Goal: Complete application form

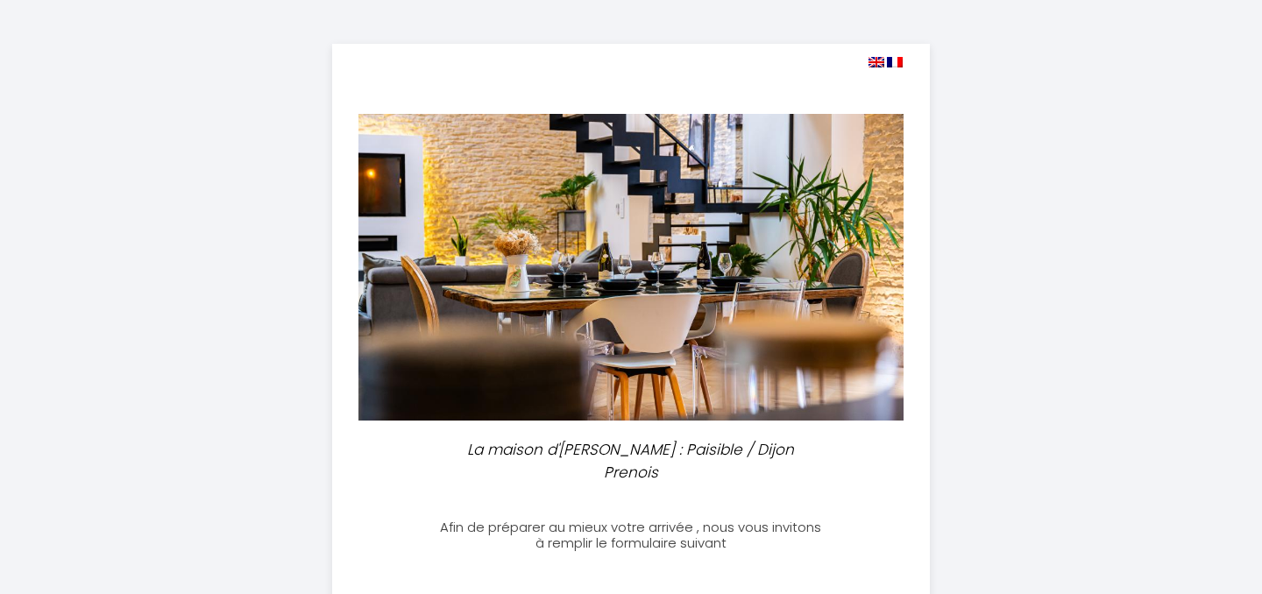
select select
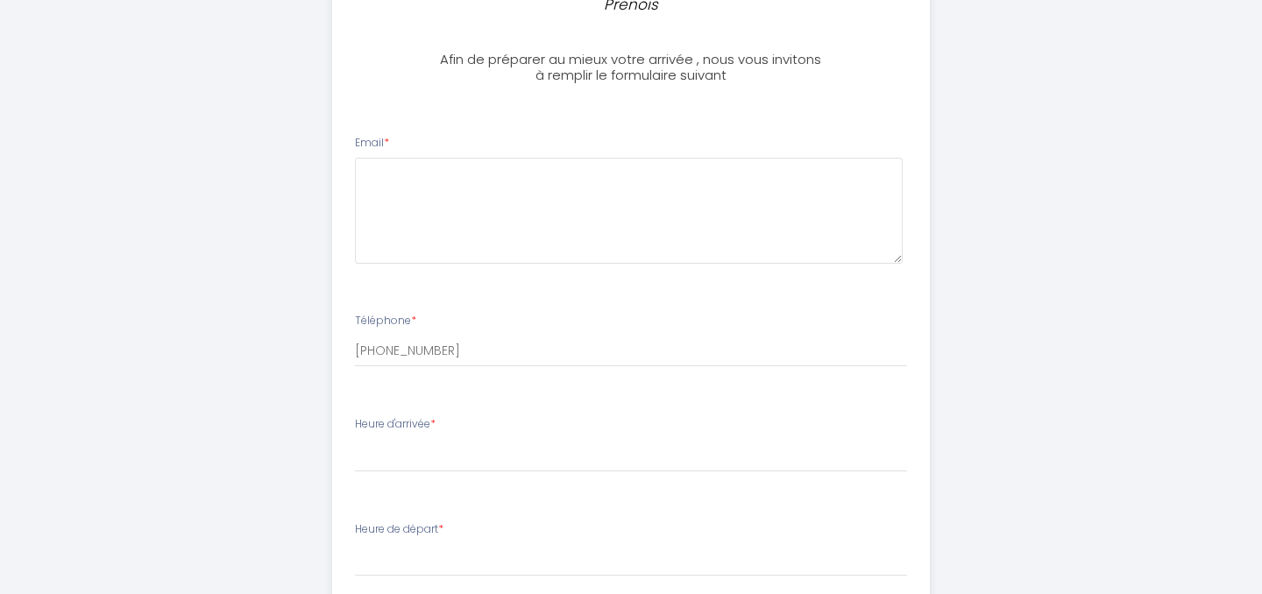
scroll to position [469, 0]
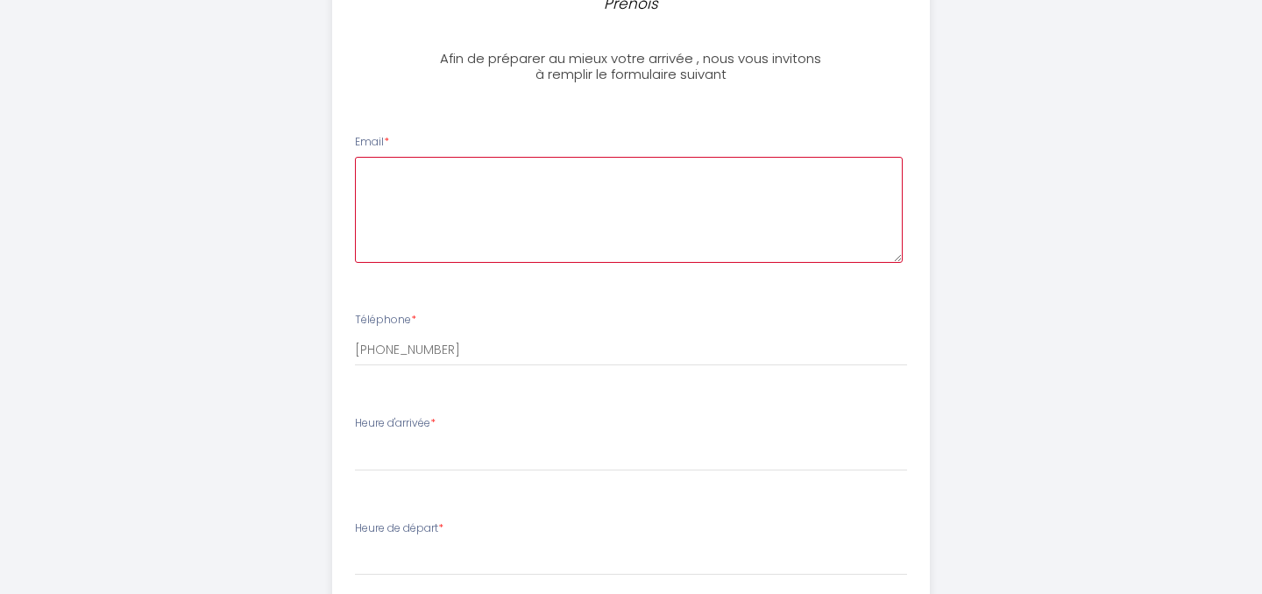
click at [638, 157] on textarea at bounding box center [629, 210] width 549 height 106
type textarea "pa"
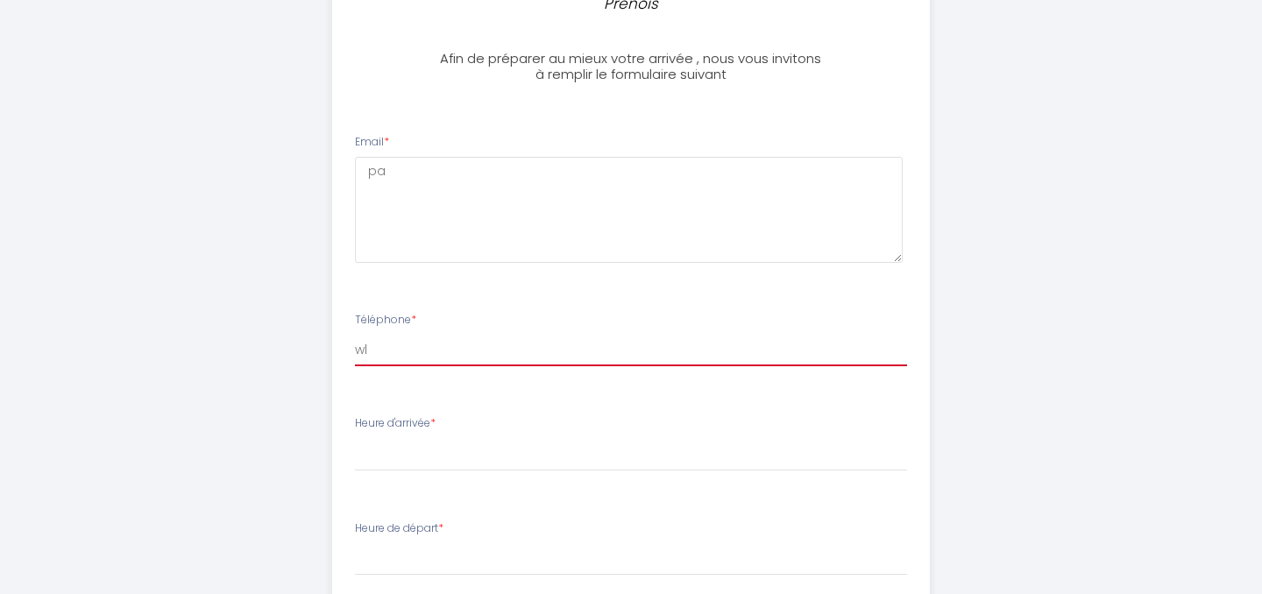
type input "[PHONE_NUMBER]"
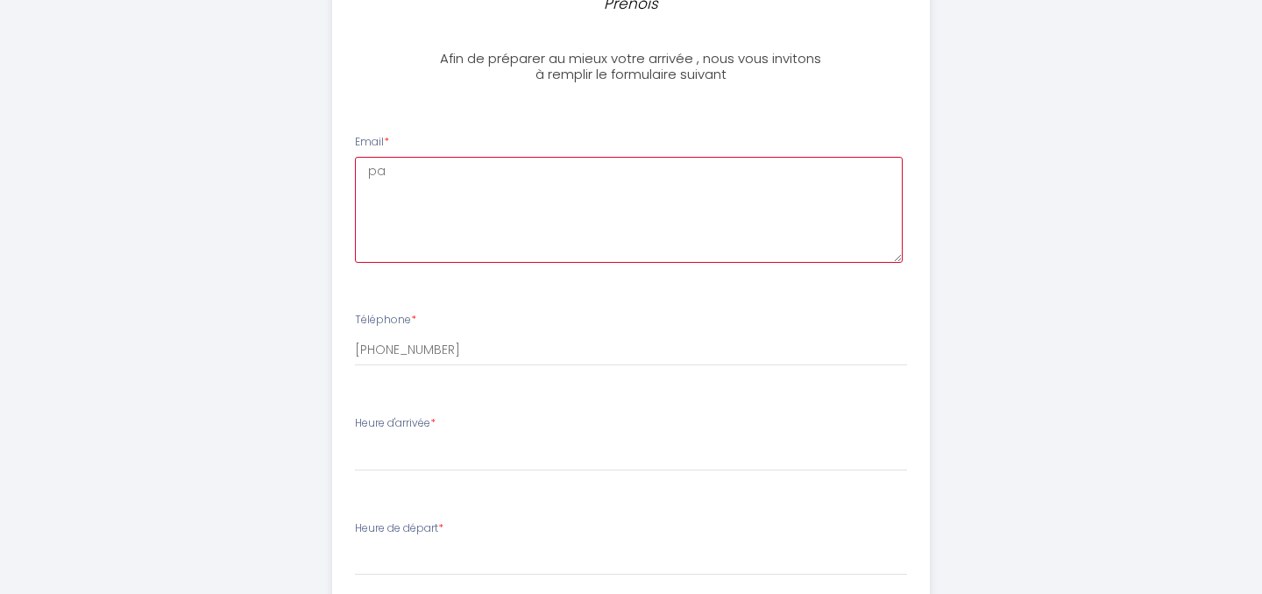
click at [465, 157] on textarea "pa" at bounding box center [629, 210] width 549 height 106
type textarea "[EMAIL_ADDRESS][DOMAIN_NAME]"
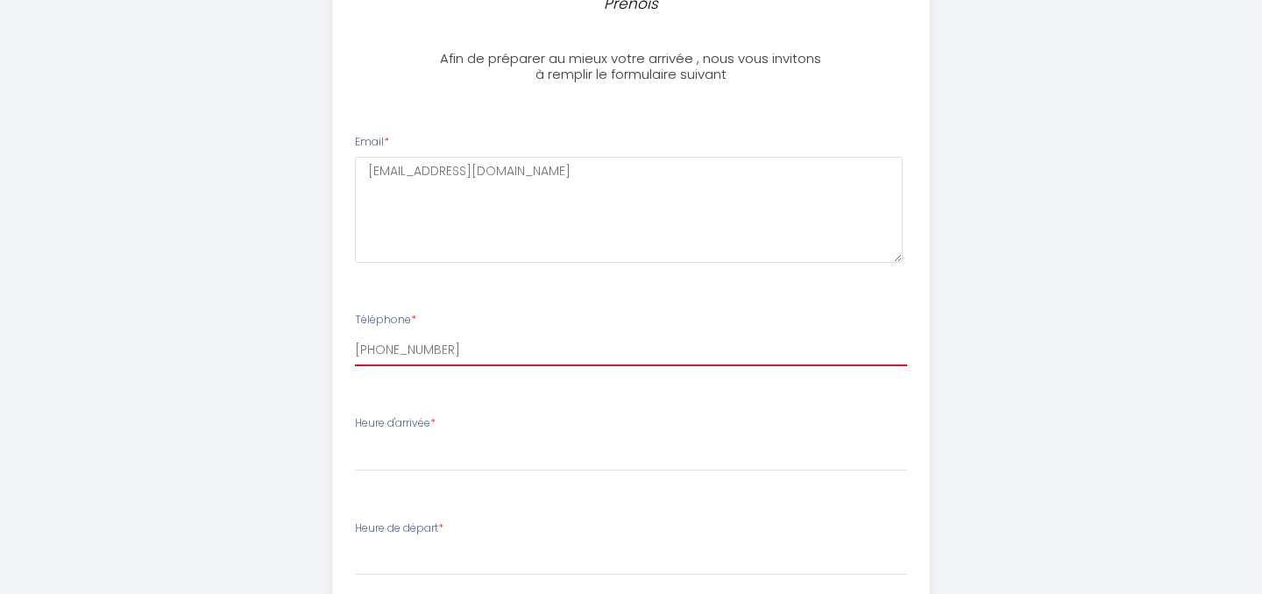
click at [372, 335] on input "[PHONE_NUMBER]" at bounding box center [631, 351] width 553 height 32
type input "0658681793"
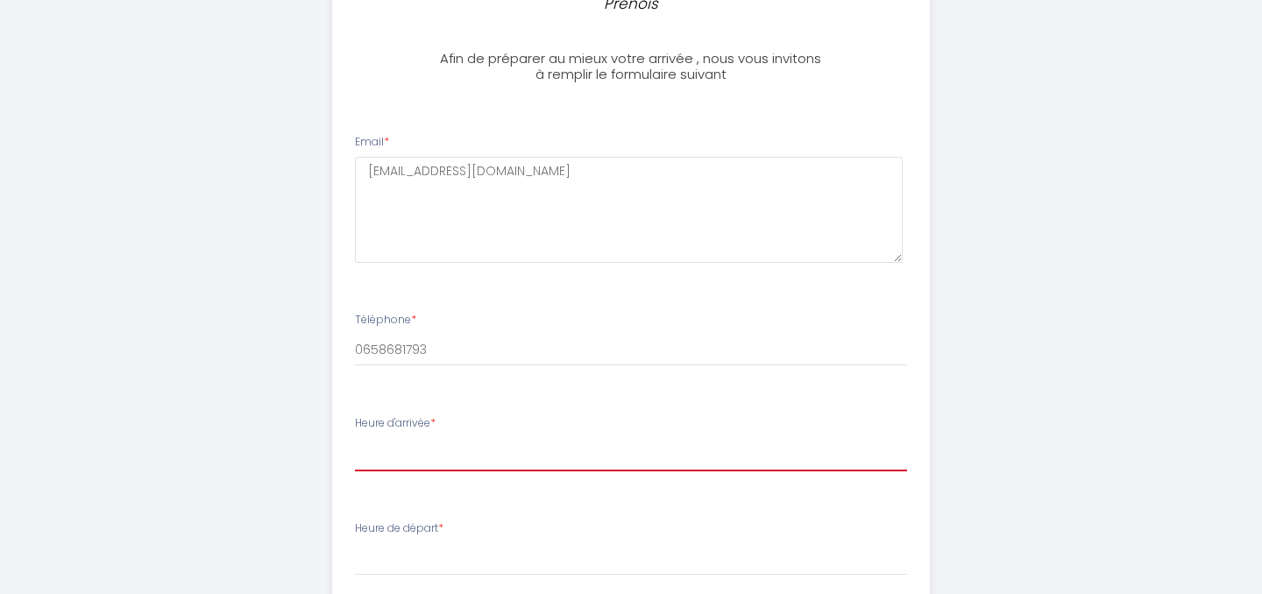
click at [355, 438] on select "17:00 17:30 18:00 18:30 19:00 19:30 20:00 20:30 21:00 21:30 22:00 22:30 23:00 2…" at bounding box center [631, 454] width 553 height 33
select select "17:00"
click option "17:00" at bounding box center [0, 0] width 0 height 0
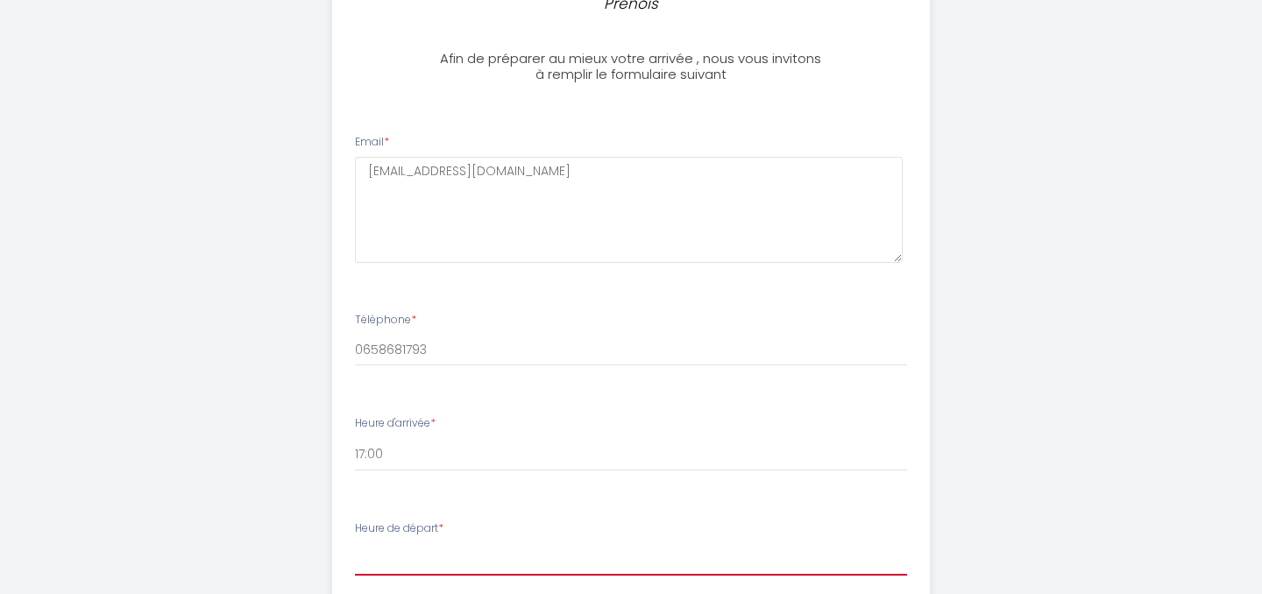
click at [355, 542] on select "00:00 00:30 01:00 01:30 02:00 02:30 03:00 03:30 04:00 04:30 05:00 05:30 06:00 0…" at bounding box center [631, 558] width 553 height 33
select select "11:00"
click option "11:00" at bounding box center [0, 0] width 0 height 0
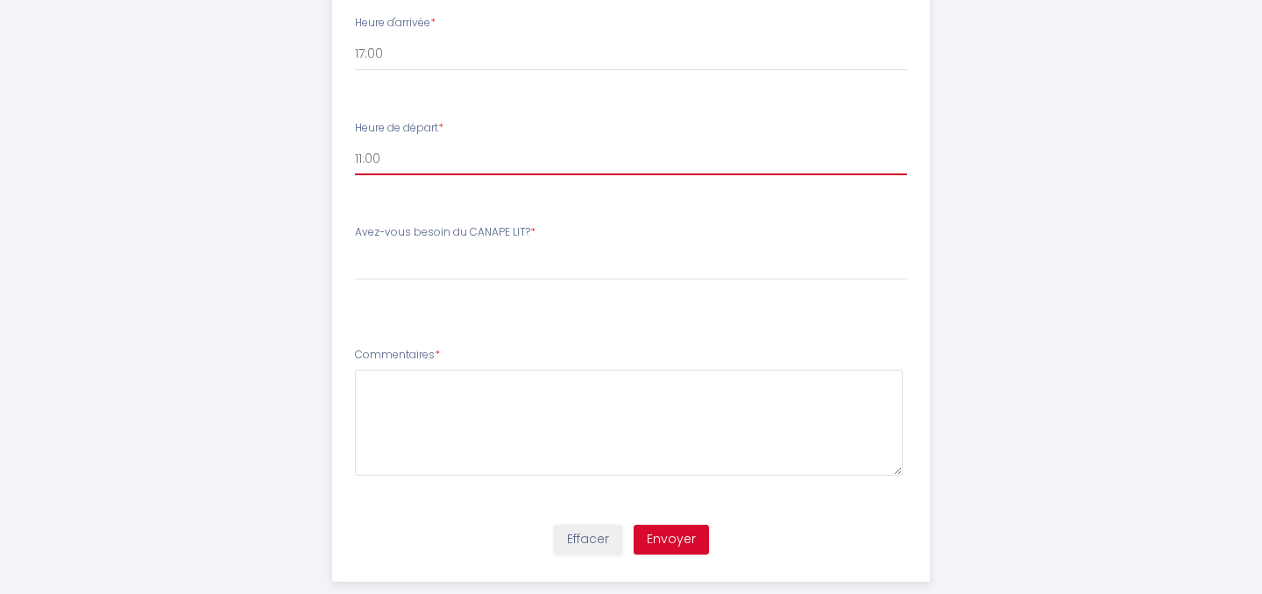
scroll to position [870, 0]
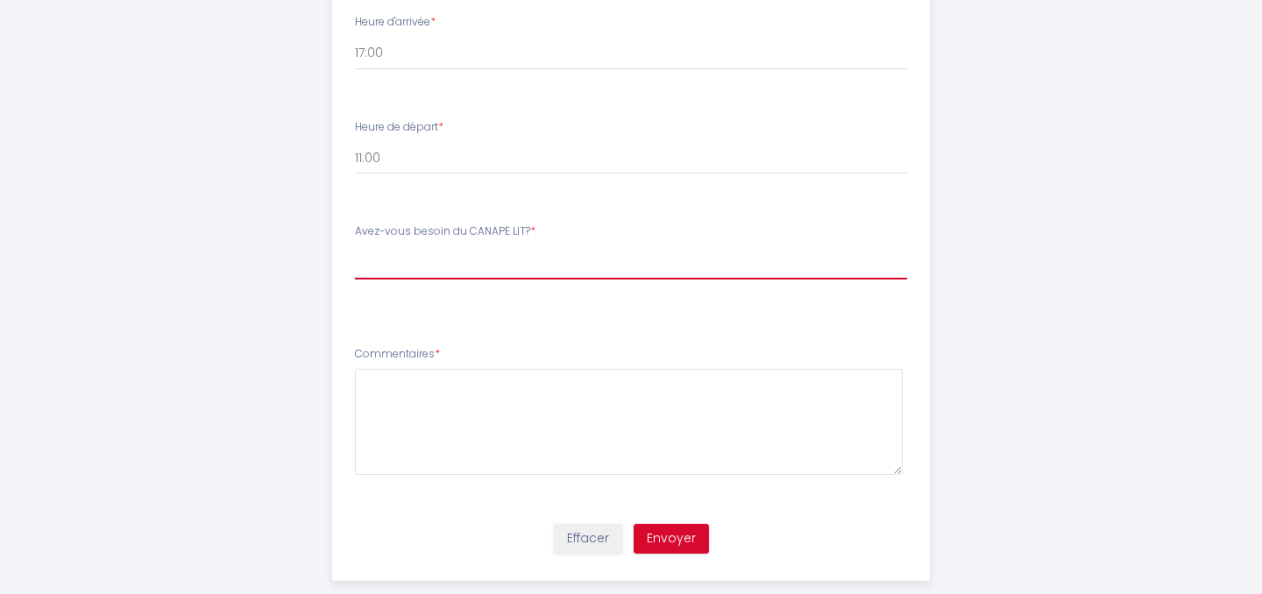
click at [355, 246] on select "[PERSON_NAME]-vous besoin du CANAPE LIT? OUI , j'ai besoin du canapé lit NON , …" at bounding box center [631, 262] width 553 height 33
select select "OUI , j'ai besoin du canapé lit"
click option "OUI , j'ai besoin du canapé lit" at bounding box center [0, 0] width 0 height 0
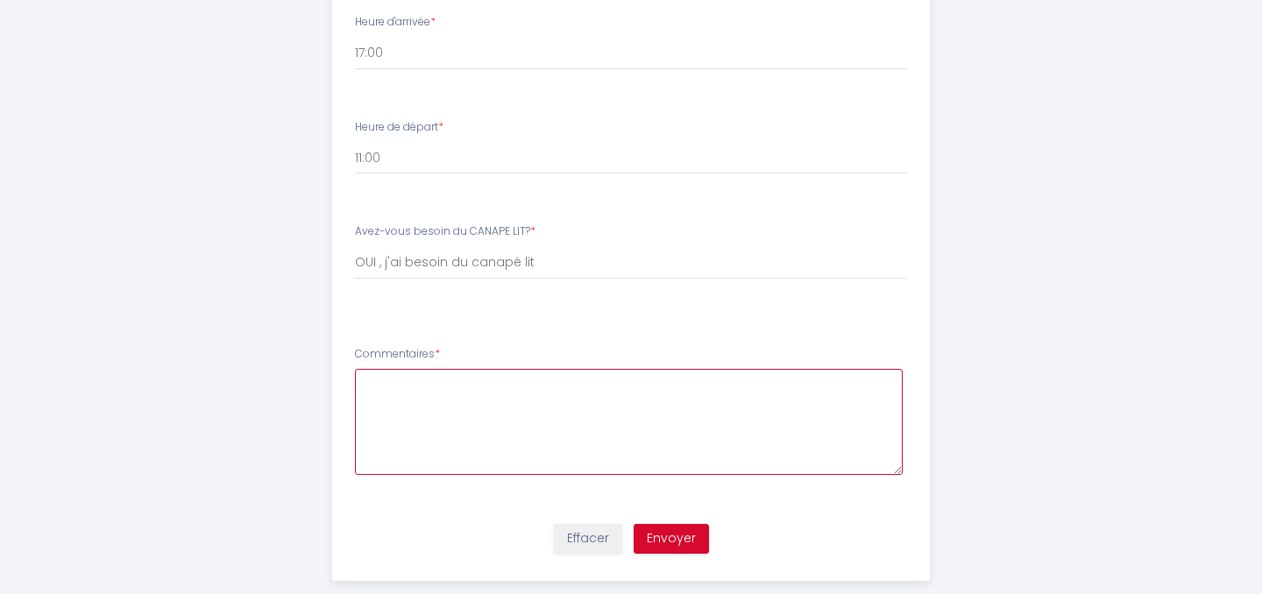
click at [495, 389] on textarea at bounding box center [629, 422] width 549 height 106
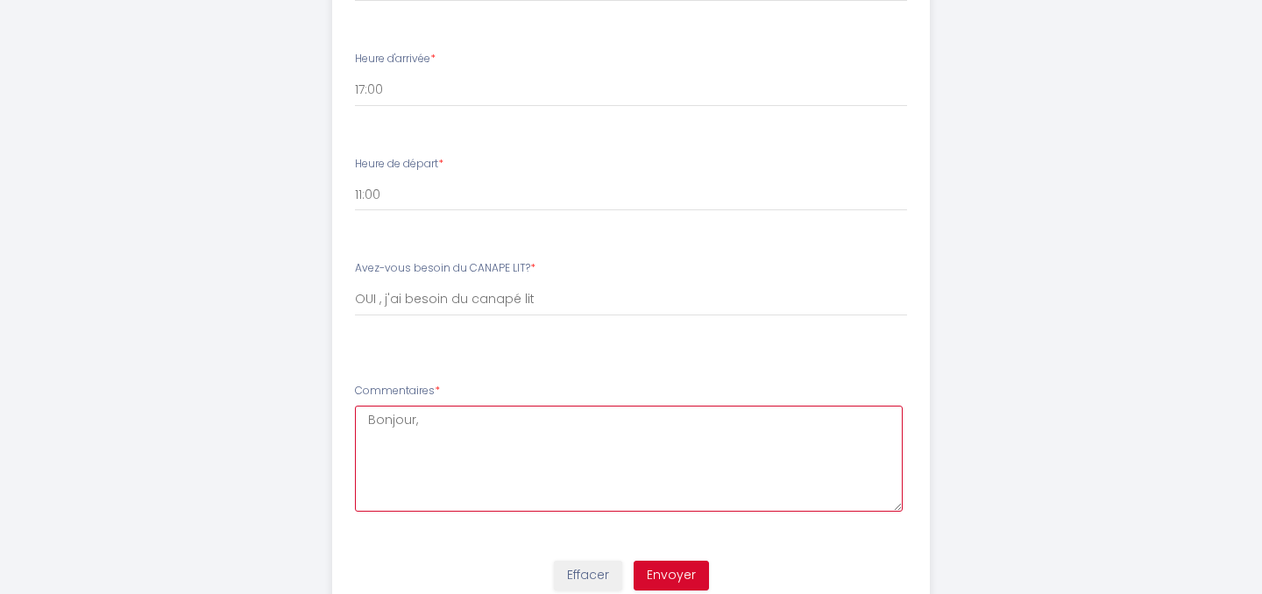
scroll to position [841, 0]
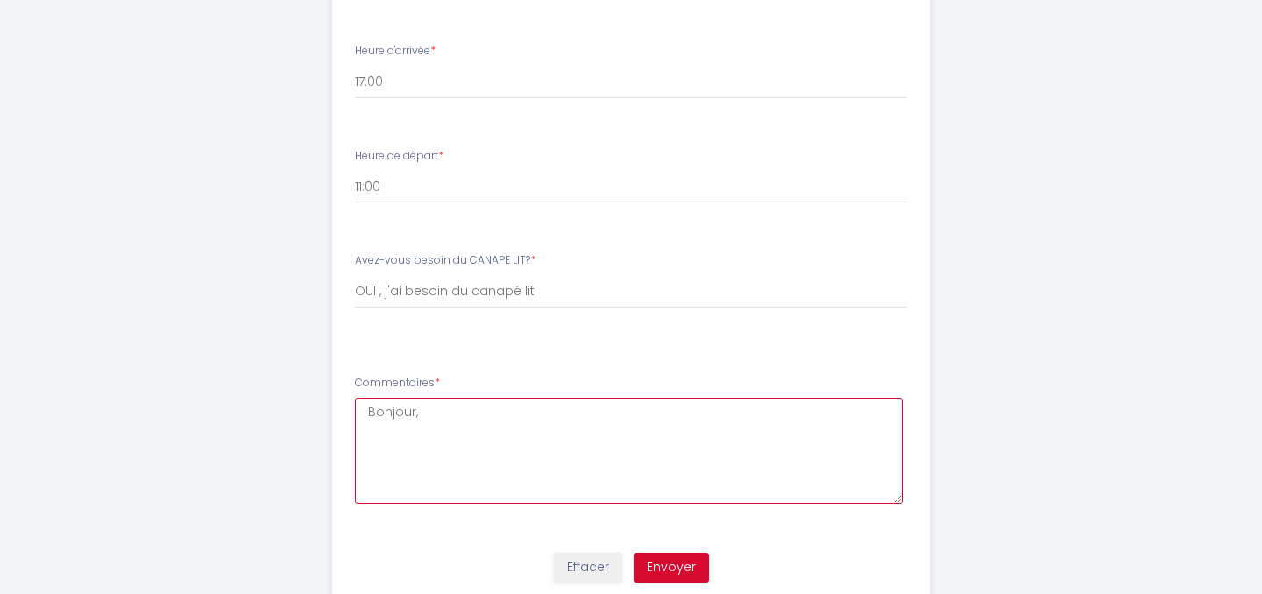
click at [571, 429] on textarea "Bonjour," at bounding box center [629, 451] width 549 height 106
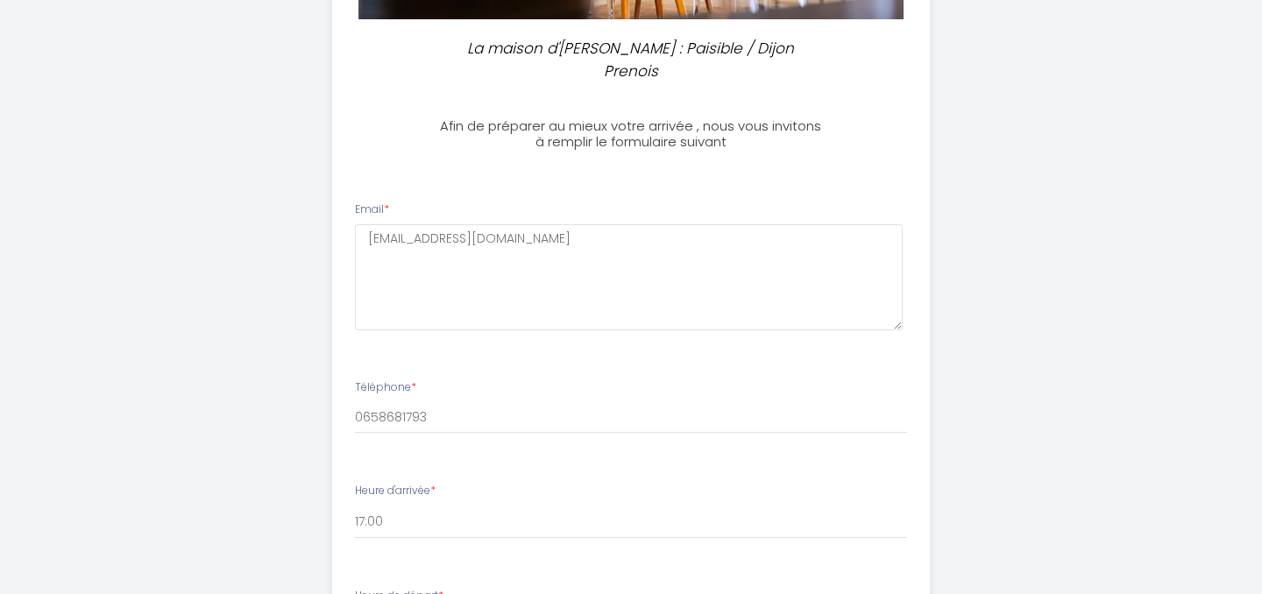
scroll to position [877, 0]
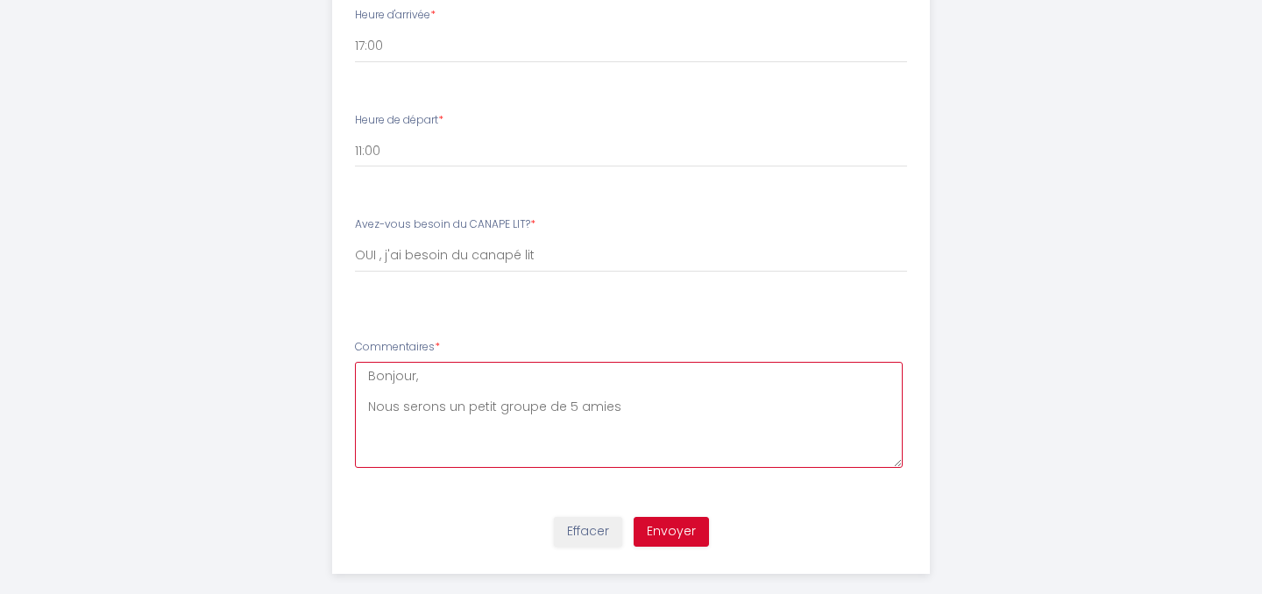
click at [755, 383] on textarea "Bonjour, Nous serons un petit groupe de 5 amies" at bounding box center [629, 415] width 549 height 106
click at [481, 401] on textarea "Bonjour, Nous serons un petit groupe de 5 amies et je n'ai rien de particulier …" at bounding box center [629, 415] width 549 height 106
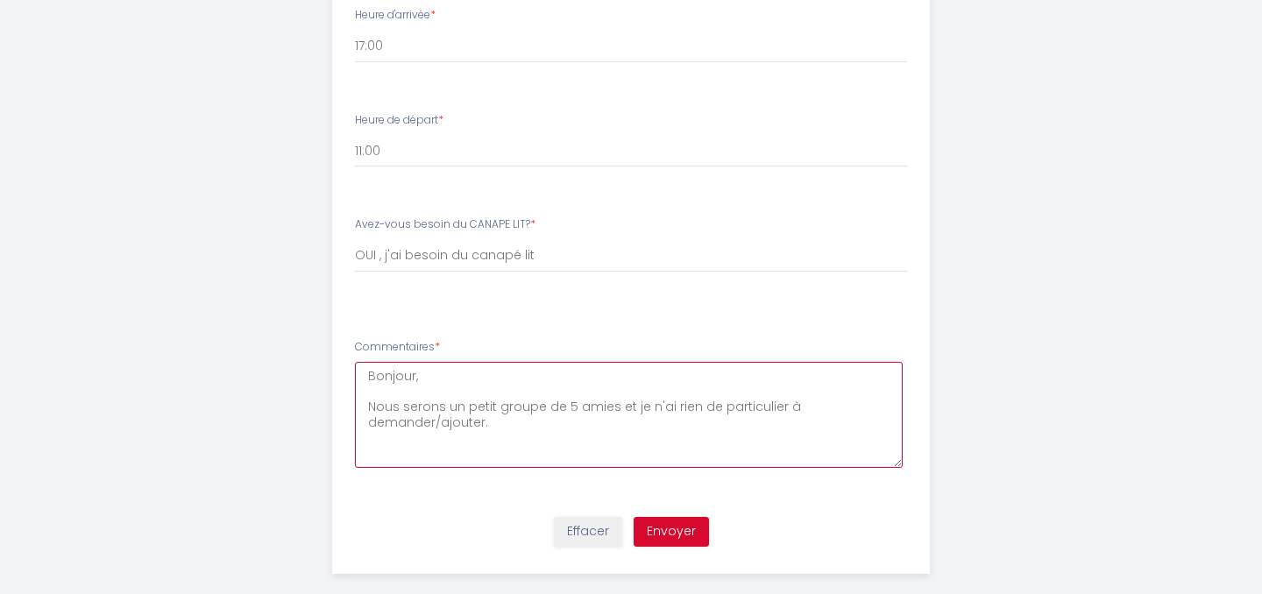
click at [440, 424] on textarea "Bonjour, Nous serons un petit groupe de 5 amies et je n'ai rien de particulier …" at bounding box center [629, 415] width 549 height 106
click at [465, 392] on textarea "Bonjour, Nous serons un petit groupe de 5 amies et je n'ai rien de particulier …" at bounding box center [629, 415] width 549 height 106
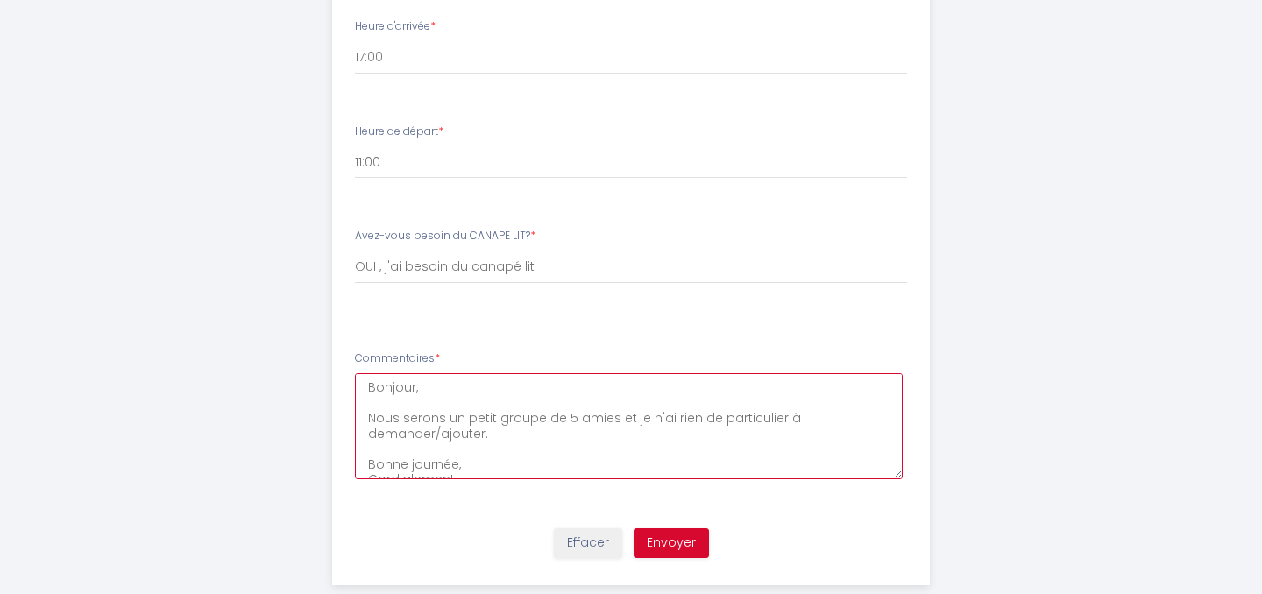
scroll to position [869, 0]
click at [507, 427] on textarea "Bonjour, Nous serons un petit groupe de 5 amies et je n'ai rien de particulier …" at bounding box center [629, 423] width 549 height 106
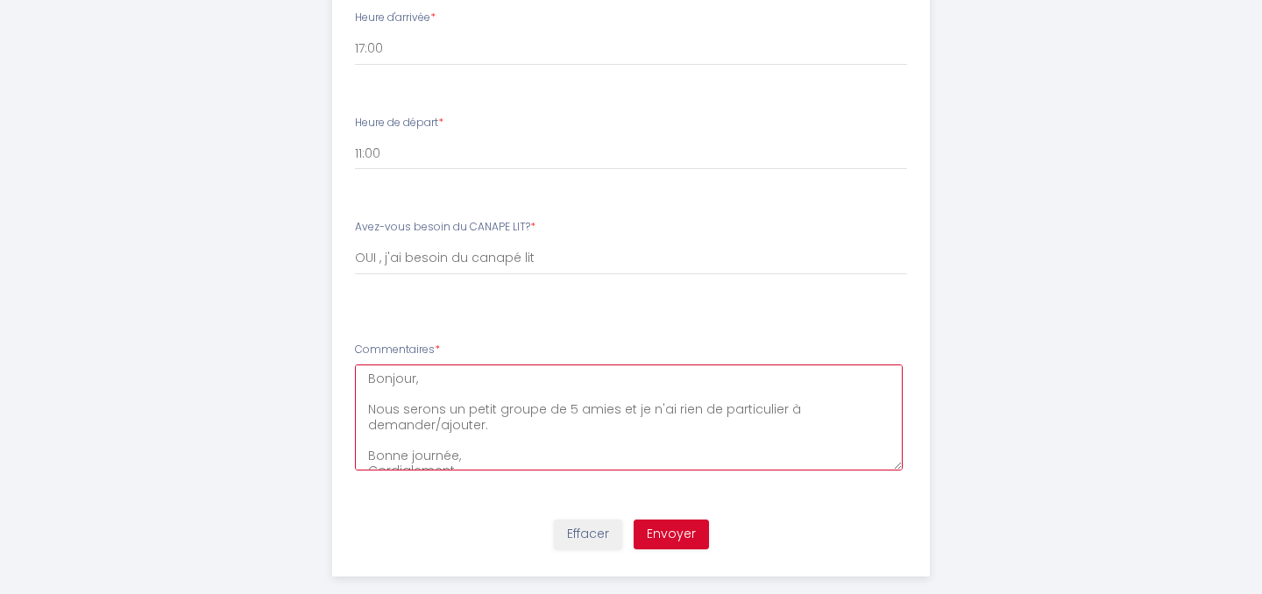
type textarea "Bonjour, Nous serons un petit groupe de 5 amies et je n'ai rien de particulier …"
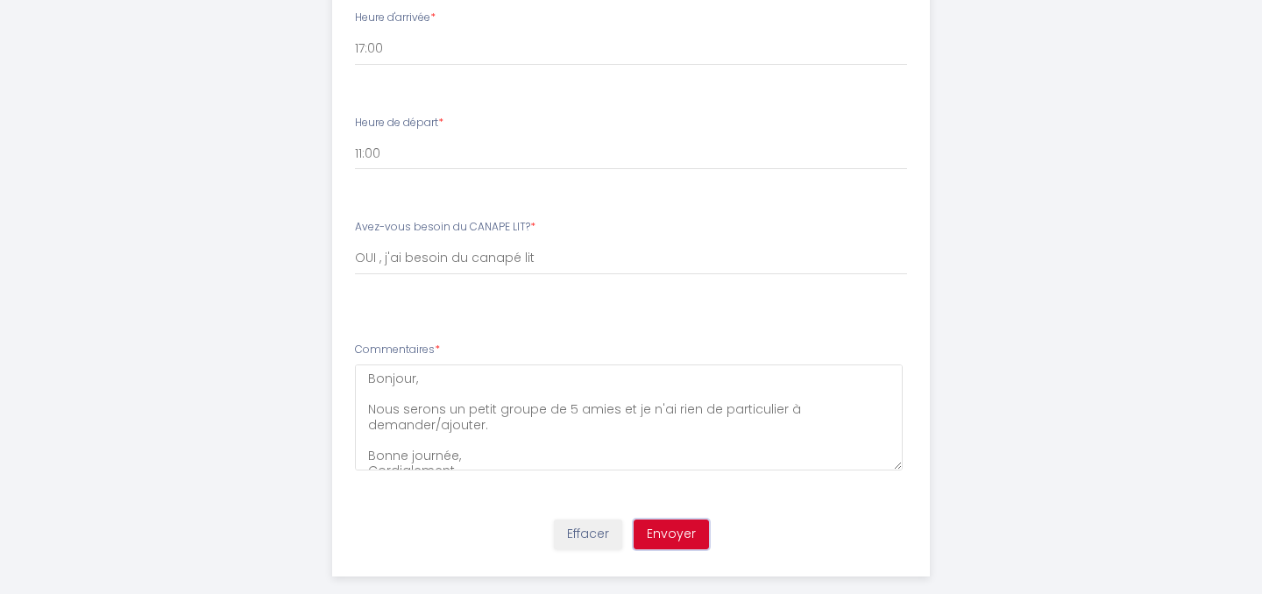
click at [691, 520] on button "Envoyer" at bounding box center [671, 535] width 75 height 30
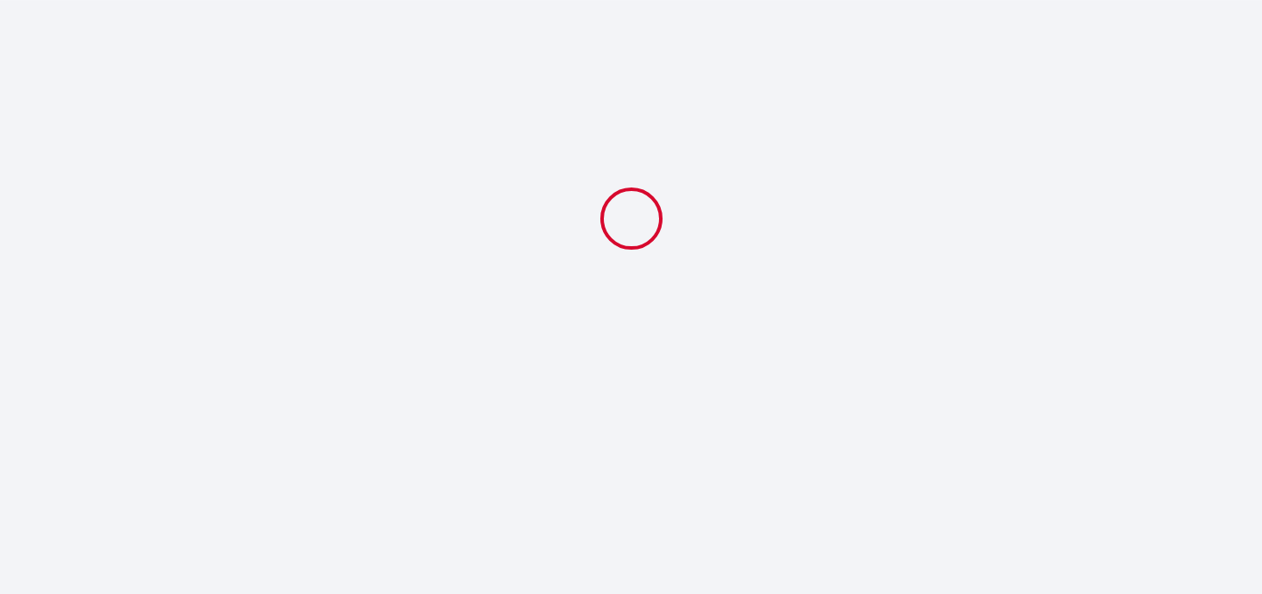
scroll to position [0, 0]
select select "11:00"
select select "OUI , j'ai besoin du canapé lit"
